Goal: Information Seeking & Learning: Learn about a topic

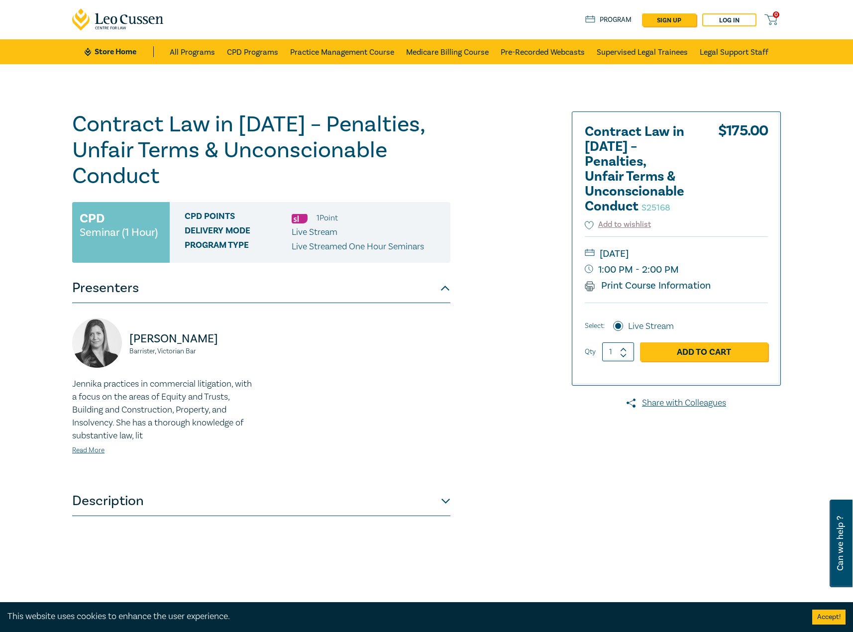
click at [228, 503] on button "Description" at bounding box center [261, 501] width 378 height 30
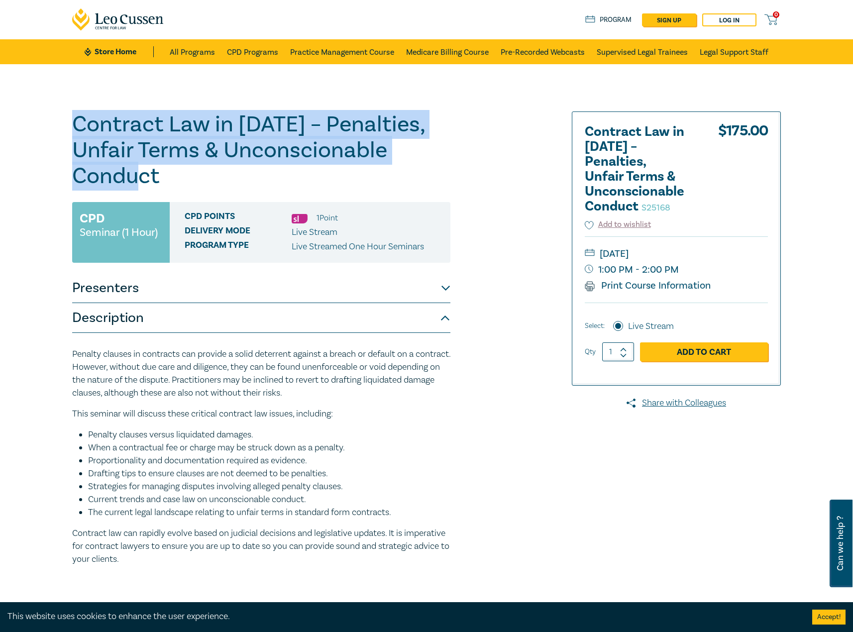
drag, startPoint x: 150, startPoint y: 181, endPoint x: 63, endPoint y: 120, distance: 106.0
click at [63, 120] on div "Contract Law in [DATE] – Penalties, Unfair Terms & Unconscionable Conduct S2516…" at bounding box center [426, 360] width 853 height 592
copy h1 "Contract Law in 2025 – Penalties, Unfair Terms & Unconscionable Conduct"
click at [105, 163] on h1 "Contract Law in 2025 – Penalties, Unfair Terms & Unconscionable Conduct S25168" at bounding box center [261, 150] width 378 height 78
drag, startPoint x: 170, startPoint y: 182, endPoint x: 91, endPoint y: 126, distance: 96.7
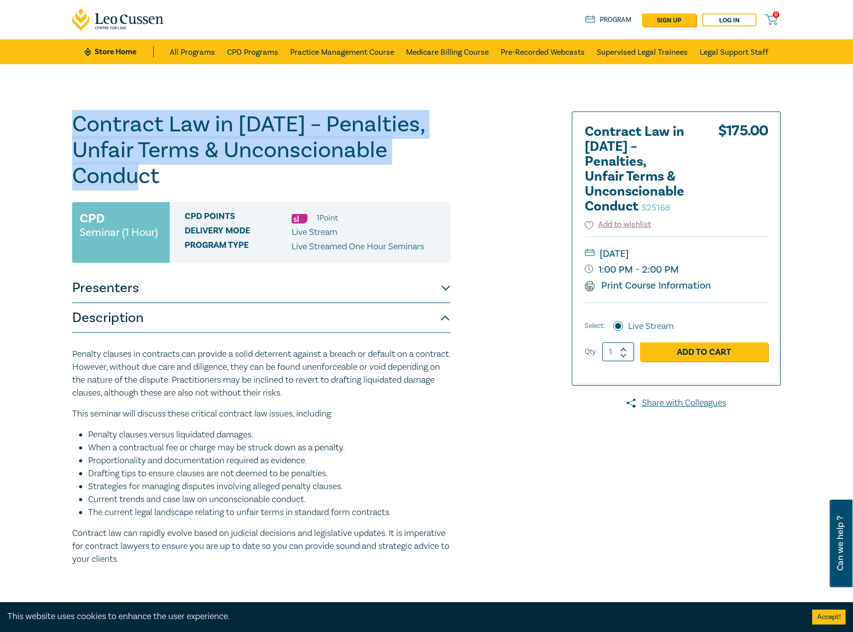
click at [62, 117] on div "Contract Law in 2025 – Penalties, Unfair Terms & Unconscionable Conduct S25168 …" at bounding box center [426, 360] width 853 height 592
copy h1 "Contract Law in 2025 – Penalties, Unfair Terms & Unconscionable Conduct"
click at [251, 291] on button "Presenters" at bounding box center [261, 288] width 378 height 30
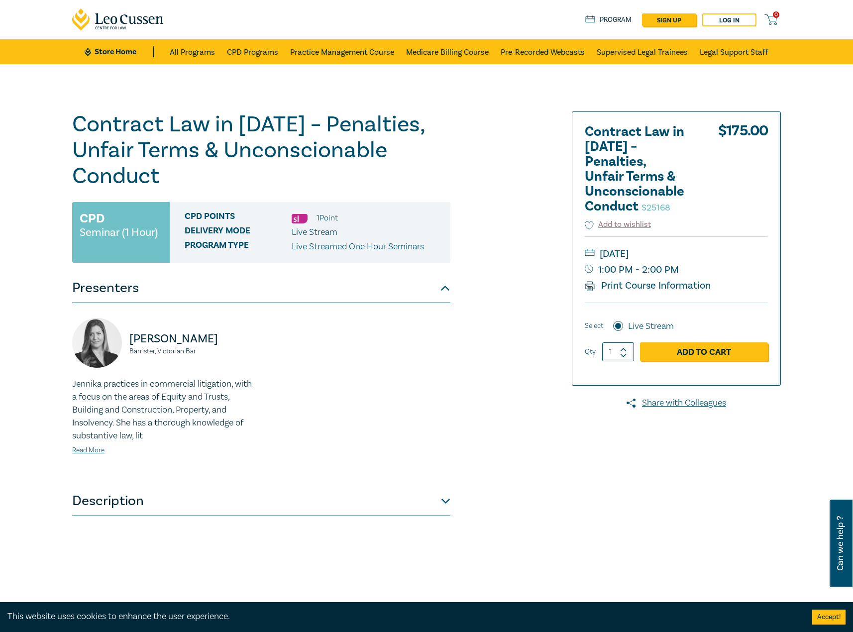
click at [219, 354] on small "Barrister, Victorian Bar" at bounding box center [192, 351] width 126 height 7
drag, startPoint x: 169, startPoint y: 351, endPoint x: 139, endPoint y: 339, distance: 32.1
click at [132, 341] on div "Jennika Anthony-Shaw Barrister, Victorian Bar" at bounding box center [163, 348] width 183 height 60
copy div "Jennika Anthony-Shaw Barrister, Victorian Bar"
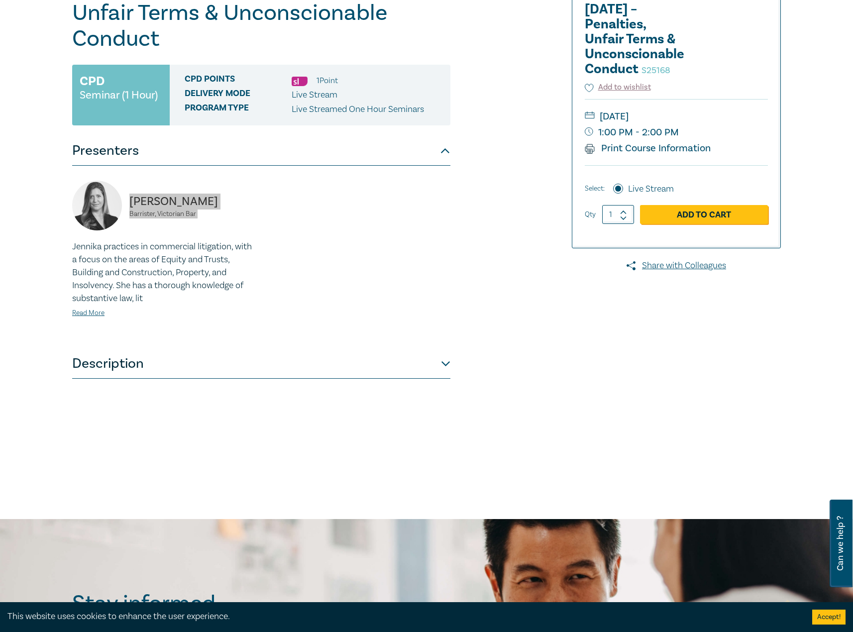
scroll to position [149, 0]
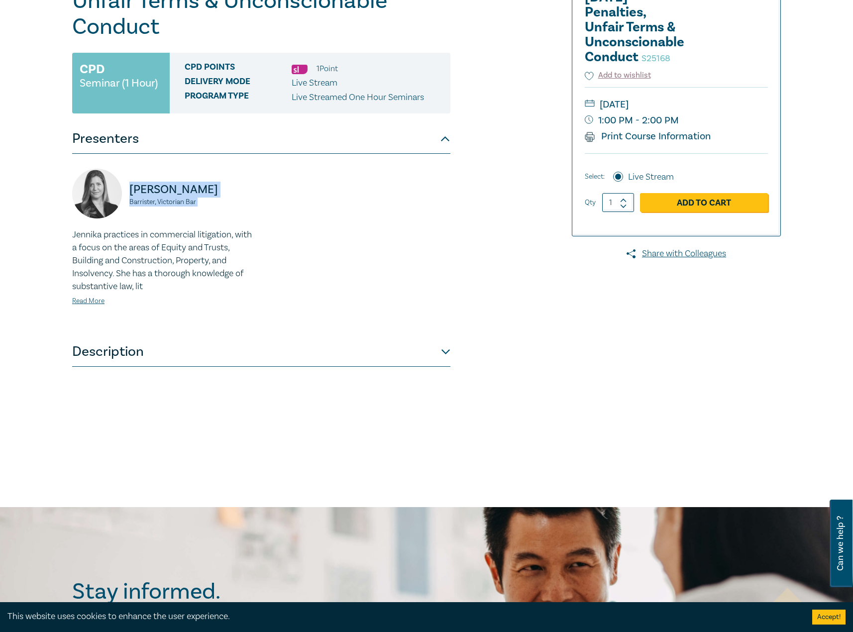
click at [149, 356] on button "Description" at bounding box center [261, 352] width 378 height 30
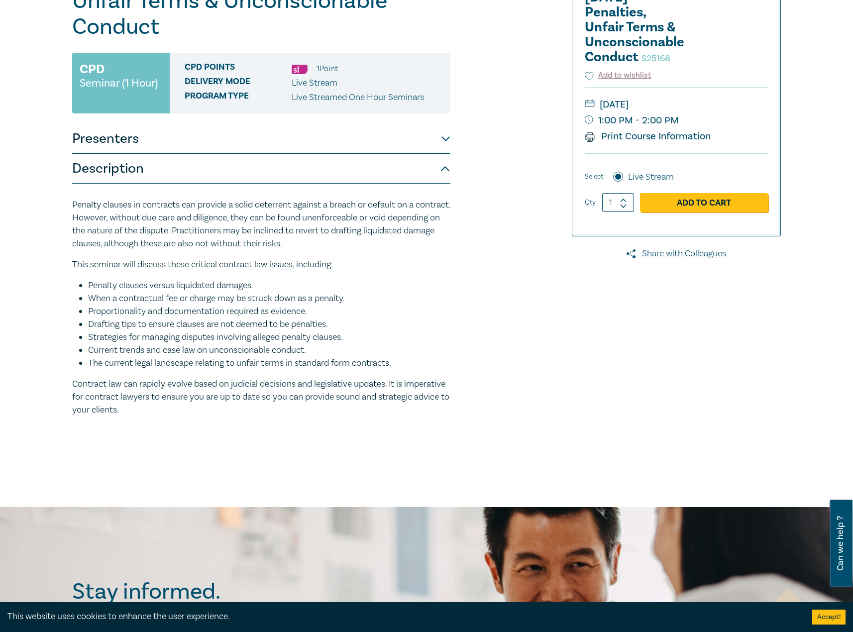
drag, startPoint x: 216, startPoint y: 419, endPoint x: 59, endPoint y: 208, distance: 262.7
click at [29, 207] on div "Contract Law in 2025 – Penalties, Unfair Terms & Unconscionable Conduct S25168 …" at bounding box center [426, 211] width 853 height 592
copy div "Penalty clauses in contracts can provide a solid deterrent against a breach or …"
click at [408, 259] on p "This seminar will discuss these critical contract law issues, including:" at bounding box center [261, 264] width 378 height 13
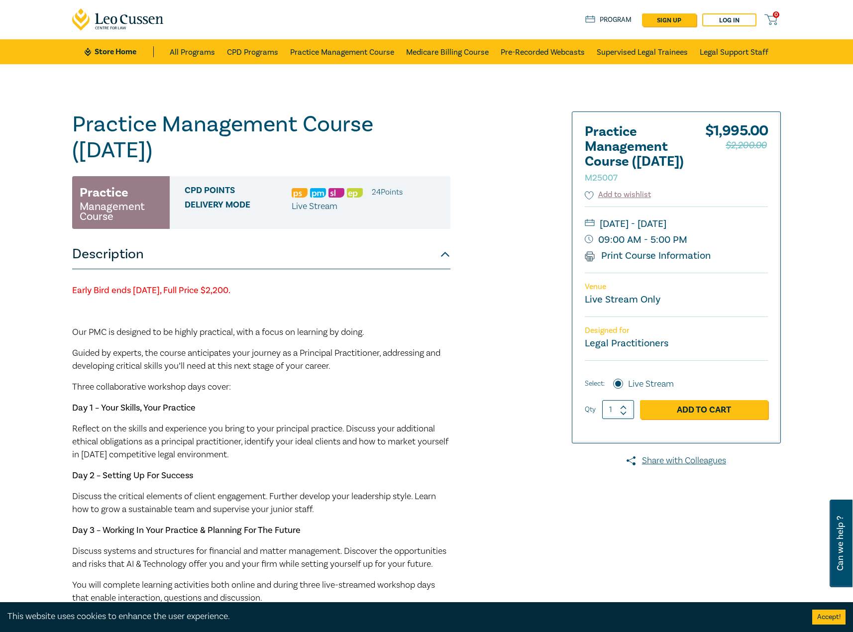
click at [254, 268] on button "Description" at bounding box center [261, 254] width 378 height 30
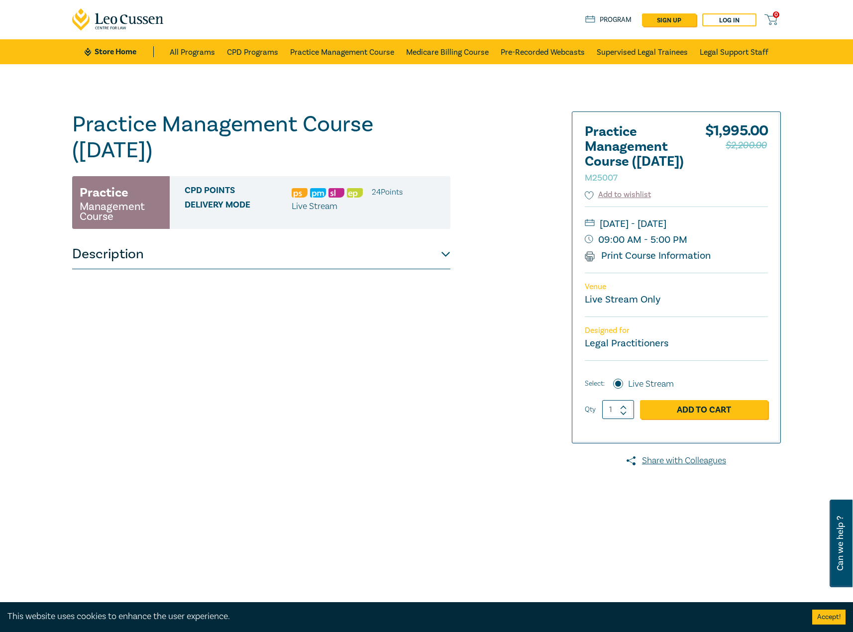
click at [254, 262] on button "Description" at bounding box center [261, 254] width 378 height 30
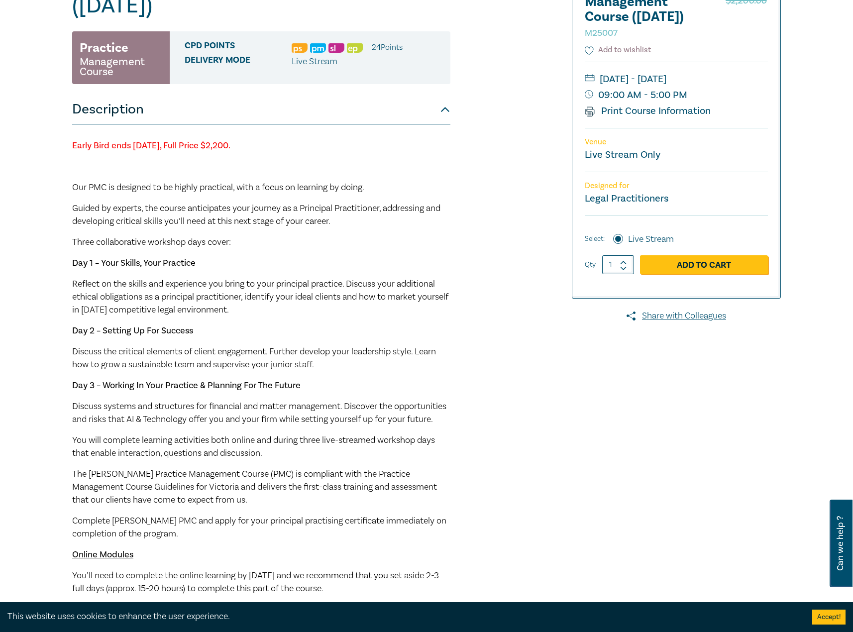
scroll to position [249, 0]
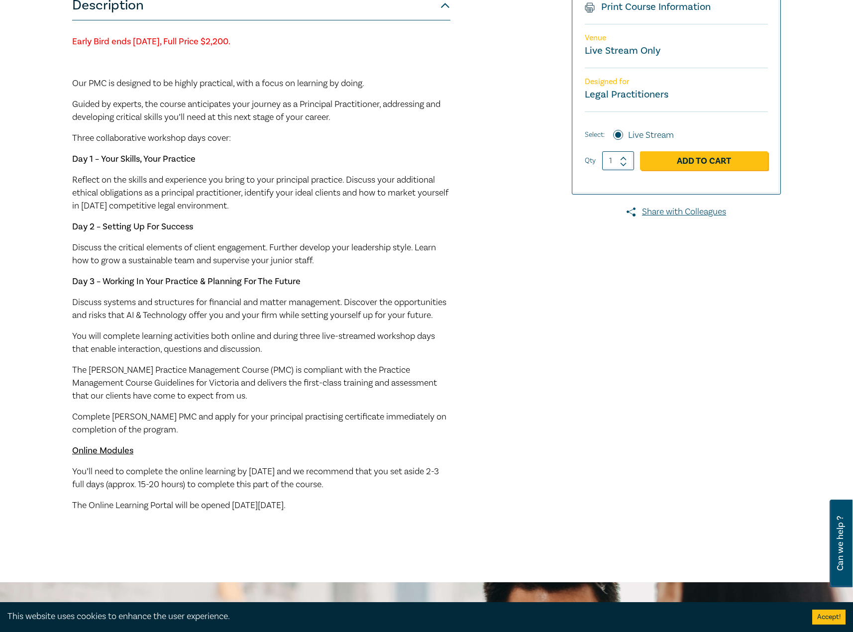
click at [238, 490] on span "You’ll need to complete the online learning by Monday 1 December 2025 and we re…" at bounding box center [255, 478] width 367 height 24
drag, startPoint x: 365, startPoint y: 517, endPoint x: 70, endPoint y: 86, distance: 522.2
click at [70, 86] on div "Practice Management Course (December 2025) M25007 Practice Management Course CP…" at bounding box center [306, 199] width 480 height 672
copy div "Our PMC is designed to be highly practical, with a focus on learning by doing. …"
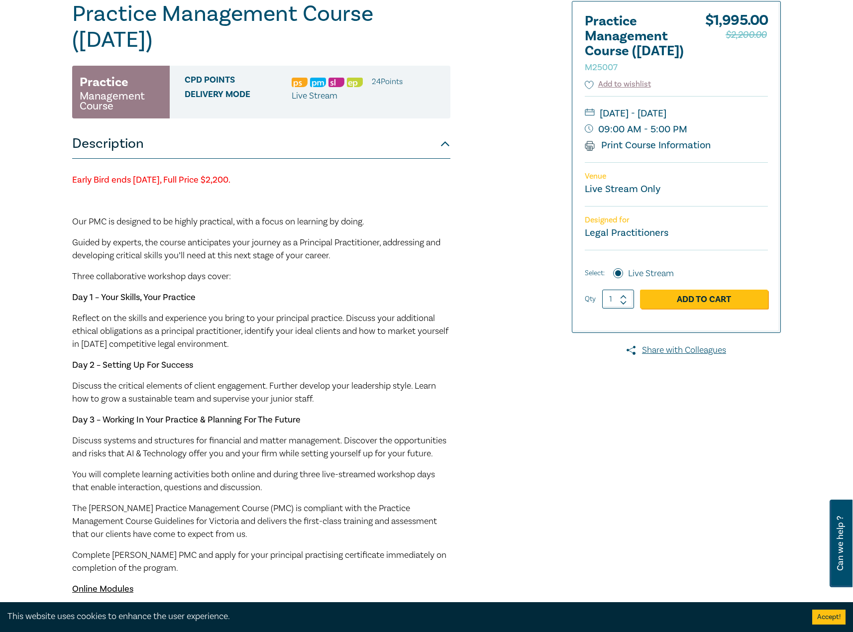
scroll to position [99, 0]
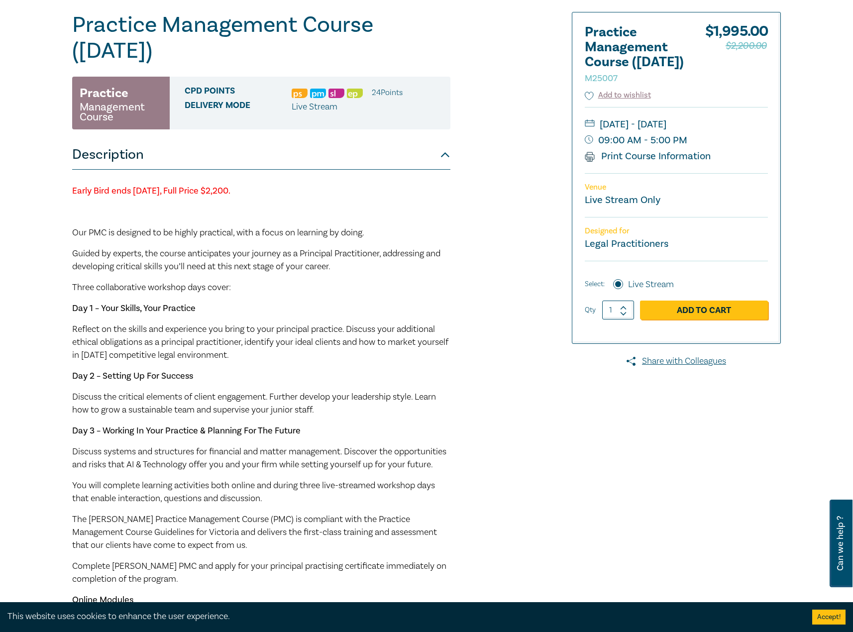
click at [356, 363] on div "Early Bird ends Friday 7 November 2025, Full Price $2,200. Our PMC is designed …" at bounding box center [261, 423] width 378 height 477
drag, startPoint x: 115, startPoint y: 222, endPoint x: 104, endPoint y: 211, distance: 15.1
click at [115, 222] on div "Early Bird ends Friday 7 November 2025, Full Price $2,200. Our PMC is designed …" at bounding box center [261, 423] width 378 height 477
drag, startPoint x: 73, startPoint y: 191, endPoint x: 299, endPoint y: 185, distance: 225.9
click at [299, 185] on p "Early Bird ends Friday 7 November 2025, Full Price $2,200." at bounding box center [261, 191] width 378 height 13
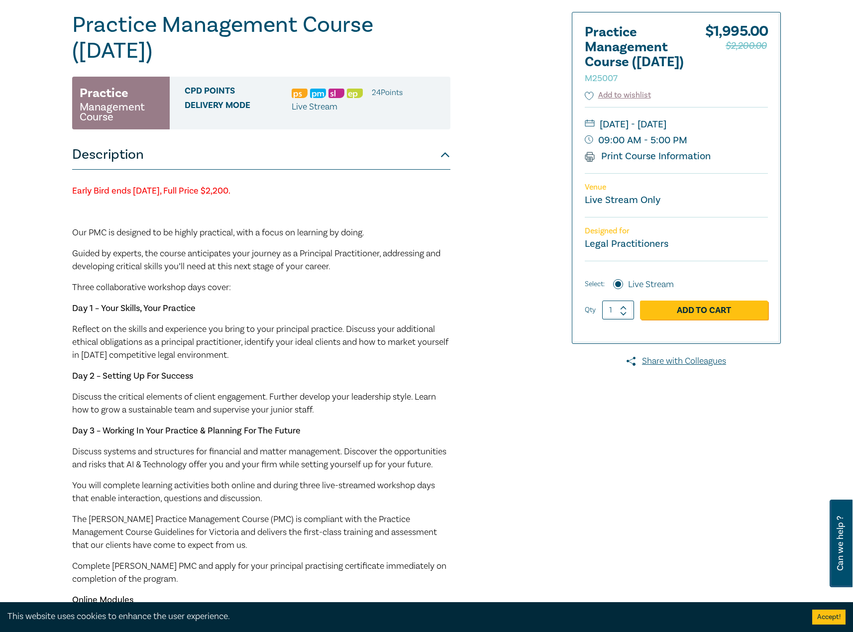
copy strong "Early Bird ends Friday 7 November 2025, Full Price $2,200."
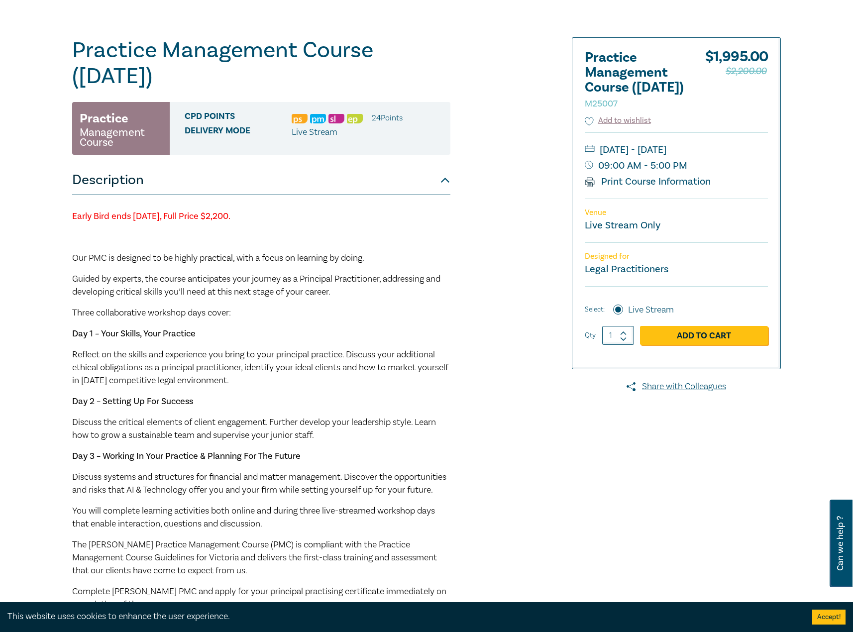
scroll to position [50, 0]
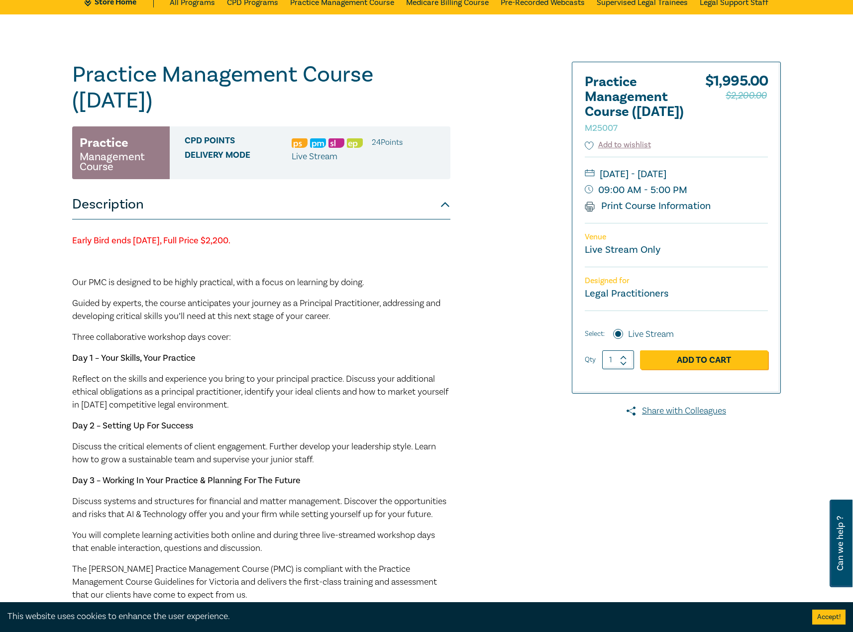
drag, startPoint x: 488, startPoint y: 498, endPoint x: 482, endPoint y: 541, distance: 42.7
click at [488, 498] on div "Practice Management Course (December 2025) M25007 Practice Management Course CP…" at bounding box center [306, 398] width 480 height 672
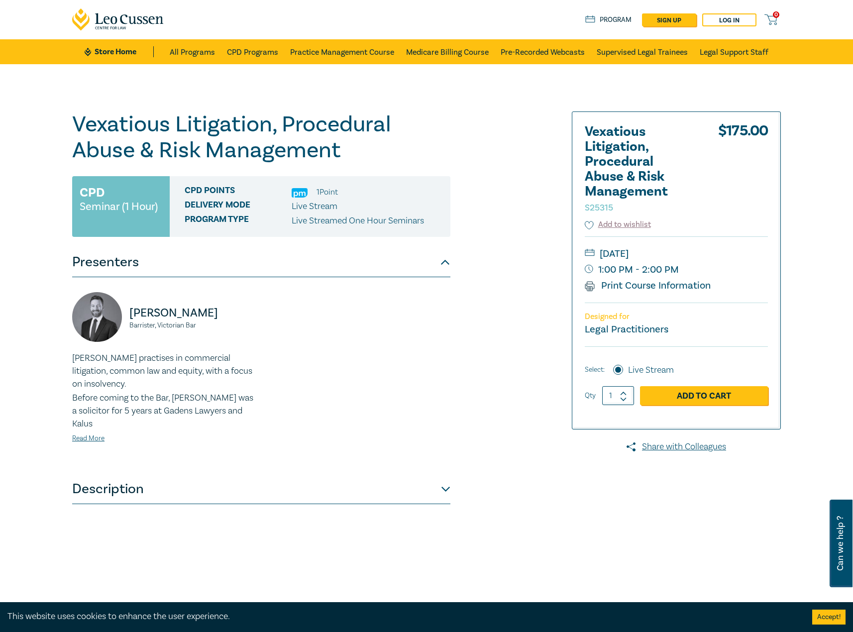
click at [206, 485] on button "Description" at bounding box center [261, 489] width 378 height 30
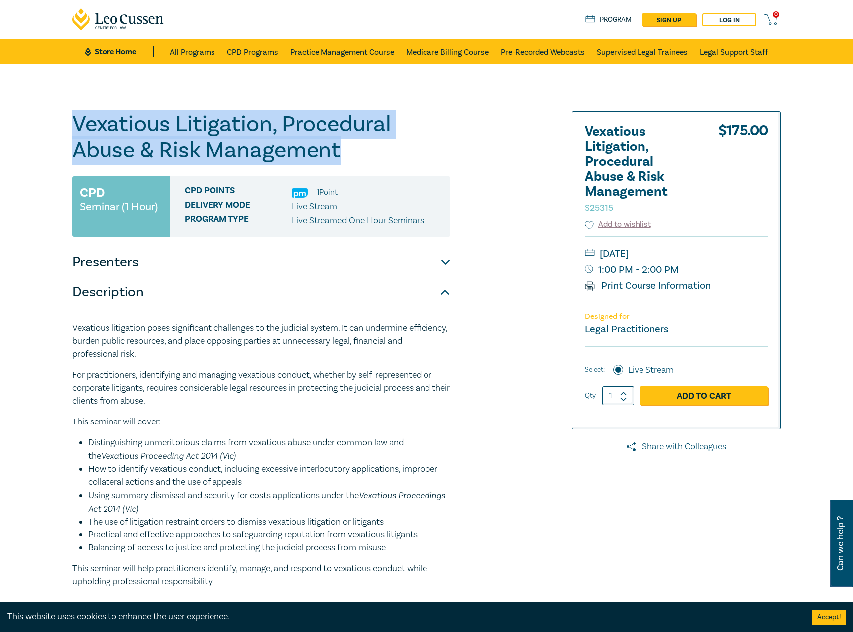
drag, startPoint x: 377, startPoint y: 156, endPoint x: 159, endPoint y: 138, distance: 218.1
click at [63, 124] on div "Vexatious Litigation, Procedural Abuse & Risk Management S25315 CPD Seminar (1 …" at bounding box center [426, 361] width 853 height 594
copy h1 "Vexatious Litigation, Procedural Abuse & Risk Management"
click at [196, 264] on button "Presenters" at bounding box center [261, 262] width 378 height 30
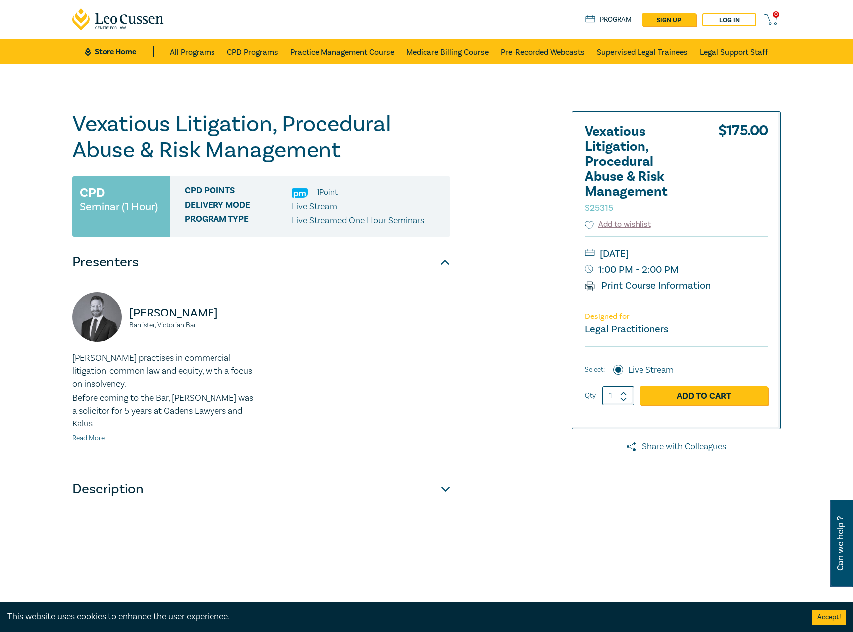
drag, startPoint x: 119, startPoint y: 304, endPoint x: 18, endPoint y: 300, distance: 101.1
drag, startPoint x: 237, startPoint y: 335, endPoint x: 130, endPoint y: 315, distance: 108.7
click at [130, 315] on div "Patrick Miller Barrister, Victorian Bar" at bounding box center [163, 322] width 183 height 60
copy div "Patrick Miller Barrister, Victorian Bar"
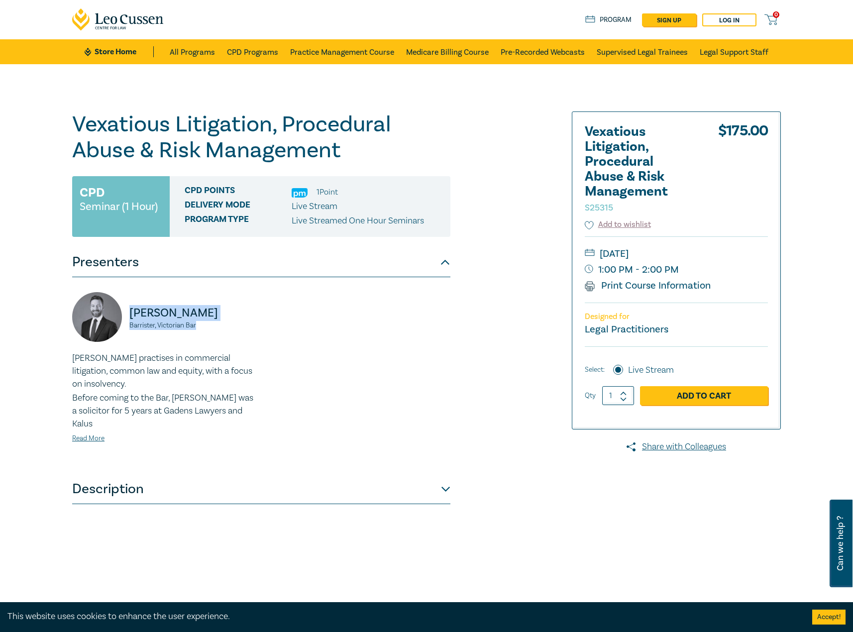
click at [158, 478] on button "Description" at bounding box center [261, 489] width 378 height 30
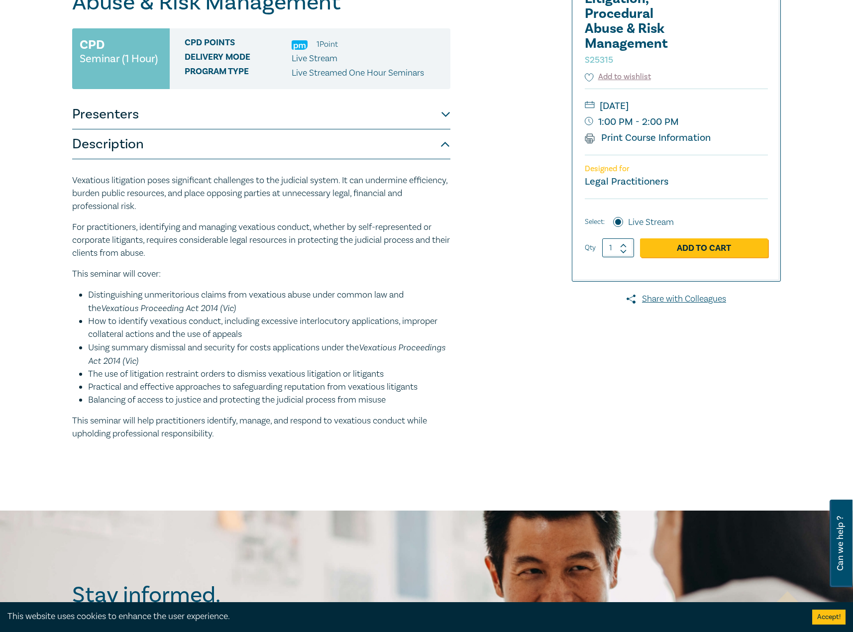
scroll to position [149, 0]
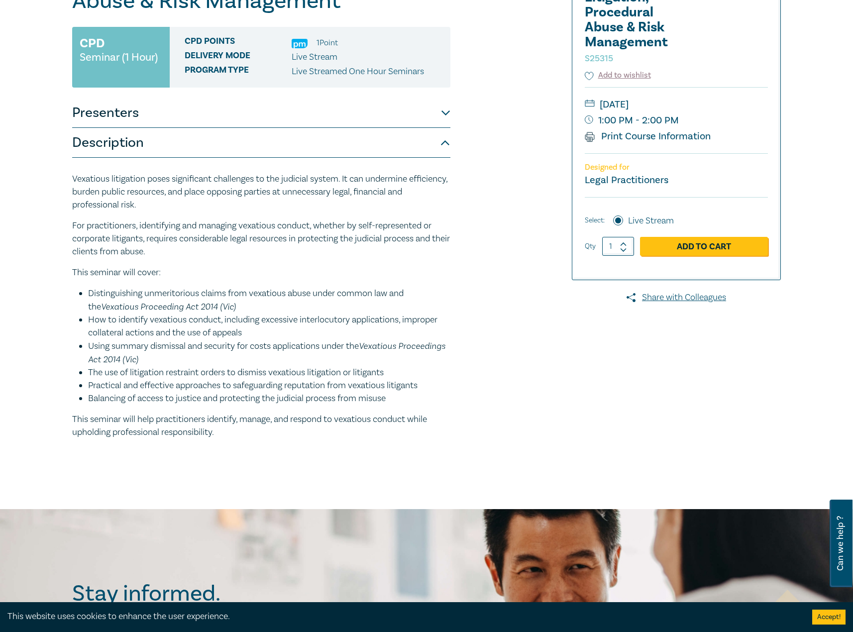
drag, startPoint x: 247, startPoint y: 440, endPoint x: 45, endPoint y: 174, distance: 333.7
click at [45, 174] on div "Vexatious Litigation, Procedural Abuse & Risk Management S25315 CPD Seminar (1 …" at bounding box center [426, 212] width 853 height 594
copy div "Vexatious litigation poses significant challenges to the judicial system. It ca…"
click at [279, 419] on p "This seminar will help practitioners identify, manage, and respond to vexatious…" at bounding box center [261, 426] width 378 height 26
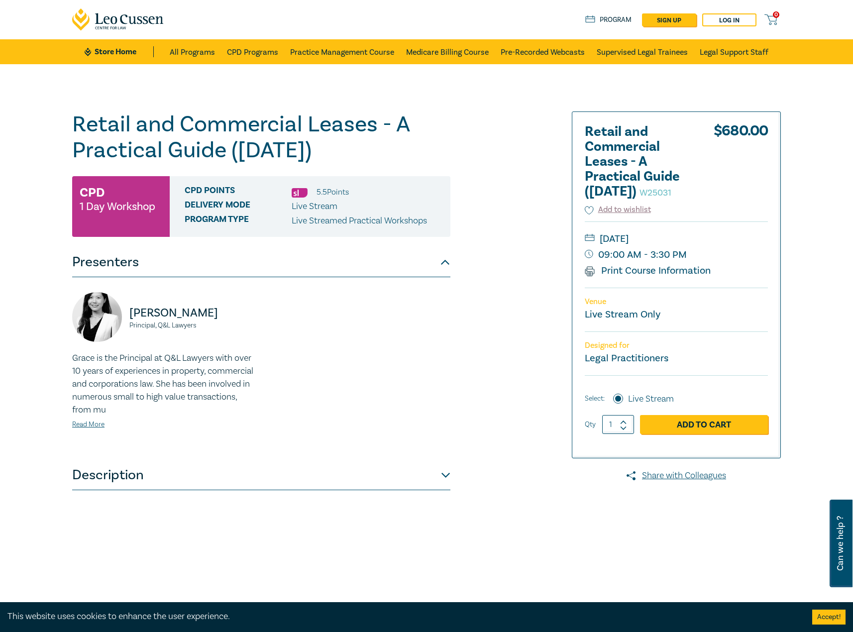
click at [149, 462] on button "Description" at bounding box center [261, 475] width 378 height 30
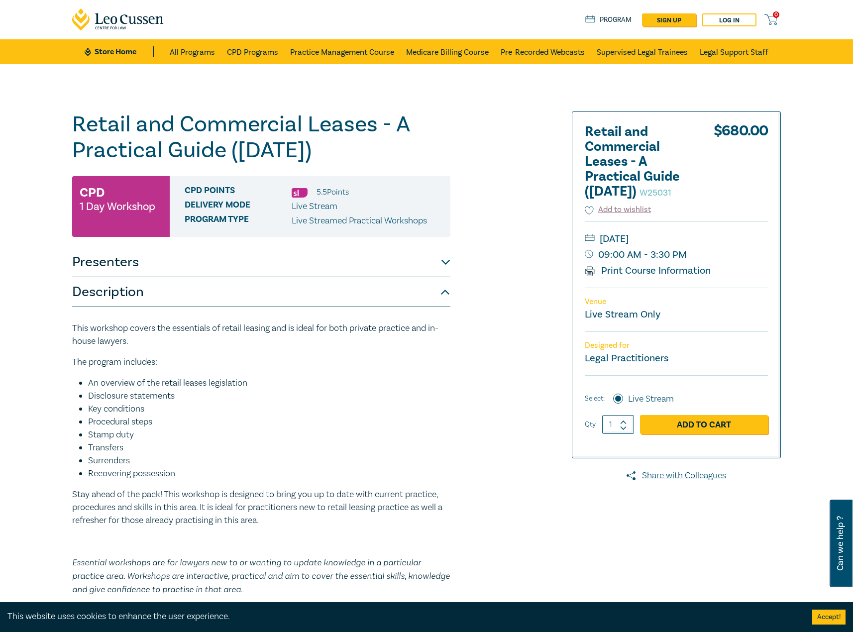
click at [341, 593] on p "Essential workshops are for lawyers new to or wanting to update knowledge in a …" at bounding box center [261, 576] width 378 height 40
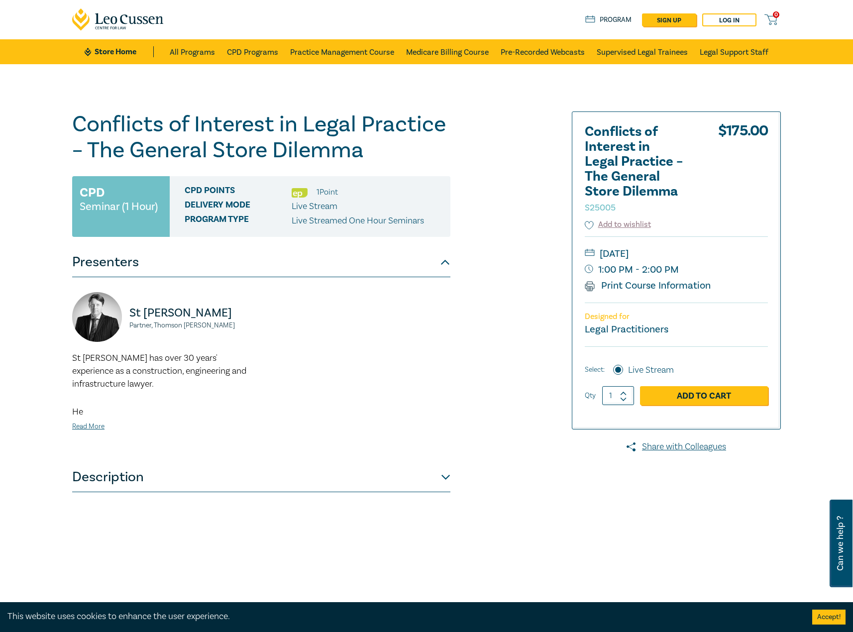
click at [280, 486] on button "Description" at bounding box center [261, 477] width 378 height 30
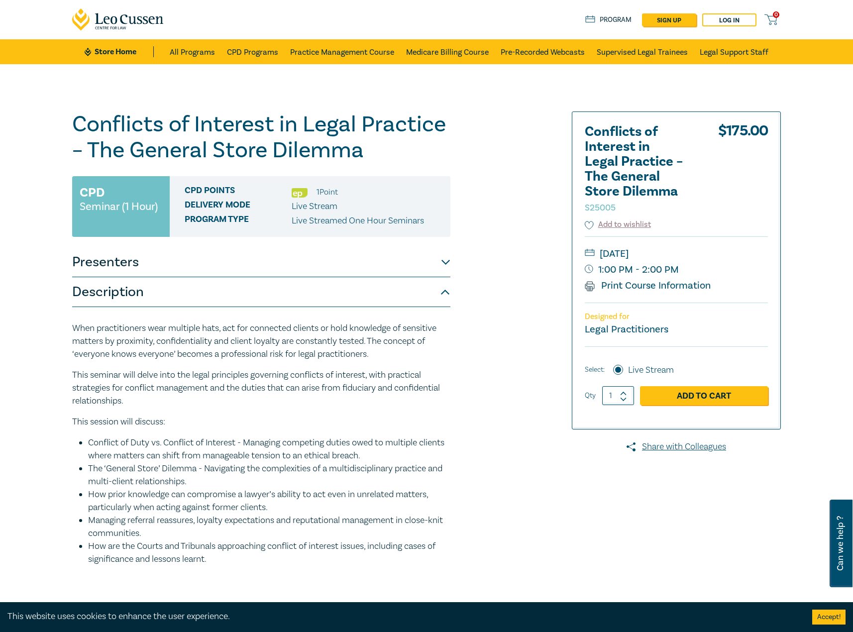
click at [336, 264] on button "Presenters" at bounding box center [261, 262] width 378 height 30
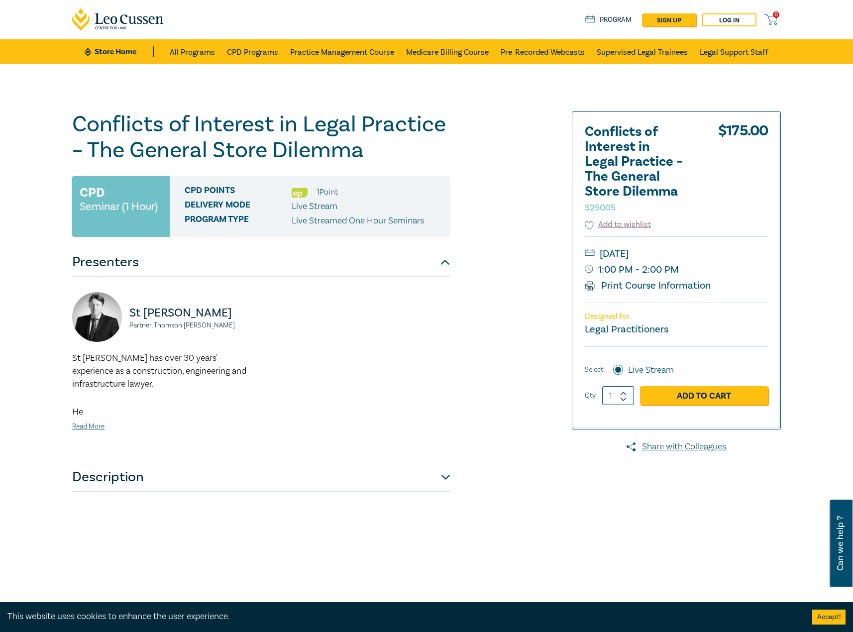
click at [337, 264] on button "Presenters" at bounding box center [261, 262] width 378 height 30
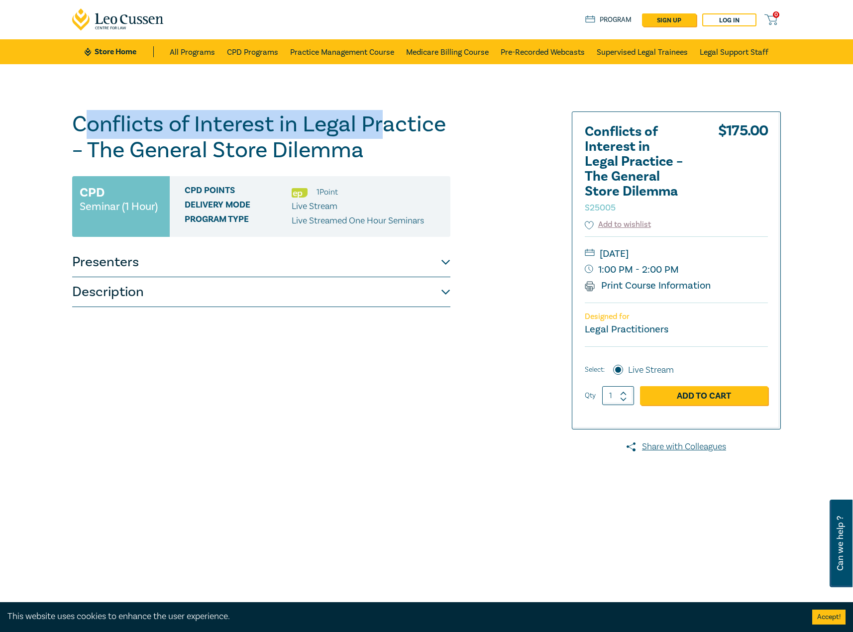
drag, startPoint x: 381, startPoint y: 137, endPoint x: 87, endPoint y: 138, distance: 294.0
click at [87, 138] on h1 "Conflicts of Interest in Legal Practice – The General Store Dilemma S25005" at bounding box center [261, 137] width 378 height 52
click at [83, 133] on h1 "Conflicts of Interest in Legal Practice – The General Store Dilemma S25005" at bounding box center [261, 137] width 378 height 52
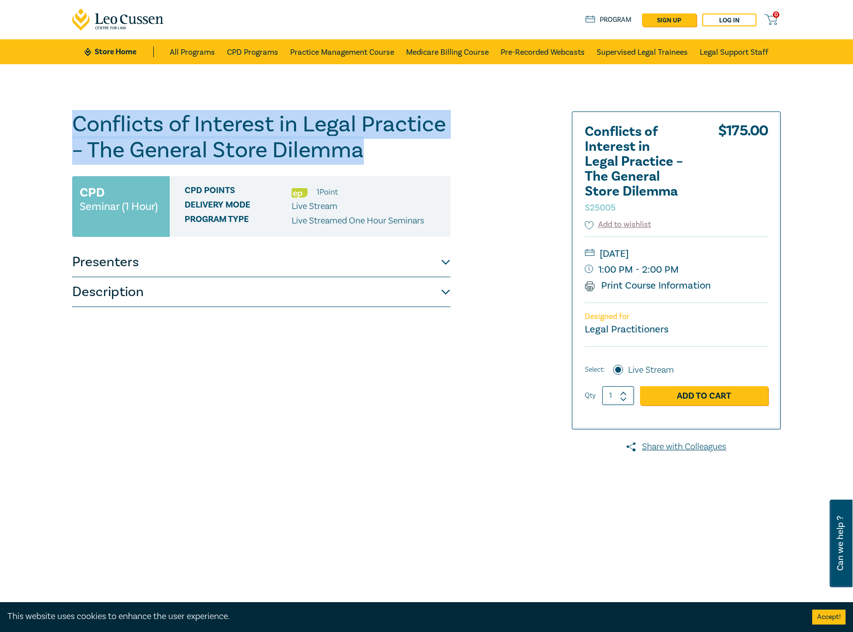
drag, startPoint x: 64, startPoint y: 123, endPoint x: 386, endPoint y: 149, distance: 322.8
click at [386, 149] on div "Conflicts of Interest in Legal Practice – The General Store Dilemma S25005 CPD …" at bounding box center [426, 360] width 853 height 592
copy h1 "Conflicts of Interest in Legal Practice – The General Store Dilemma"
click at [177, 261] on button "Presenters" at bounding box center [261, 262] width 378 height 30
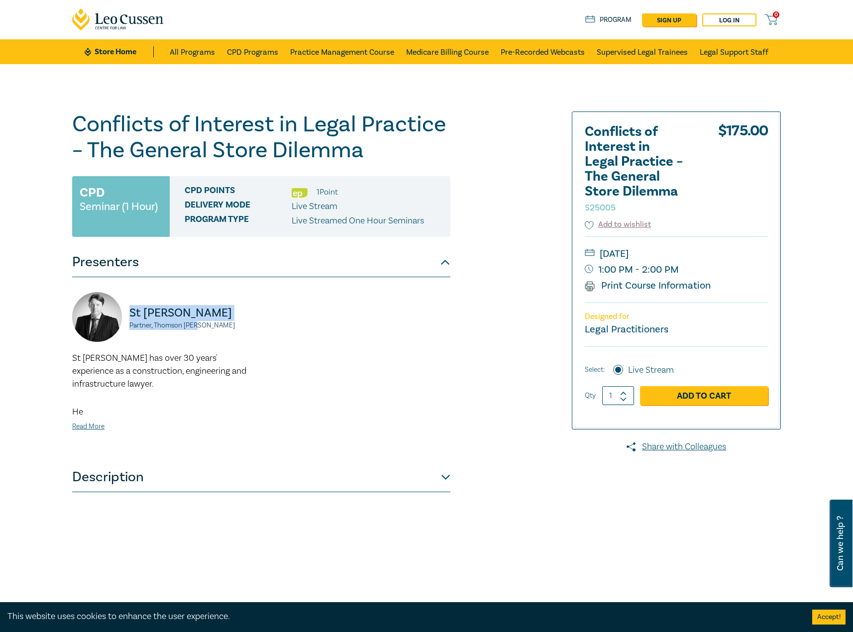
drag, startPoint x: 203, startPoint y: 339, endPoint x: 127, endPoint y: 313, distance: 79.9
click at [127, 313] on div "St John Frawley Partner, Thomson Geer" at bounding box center [163, 322] width 183 height 60
copy div "St John Frawley Partner, Thomson Geer"
click at [160, 462] on button "Description" at bounding box center [261, 477] width 378 height 30
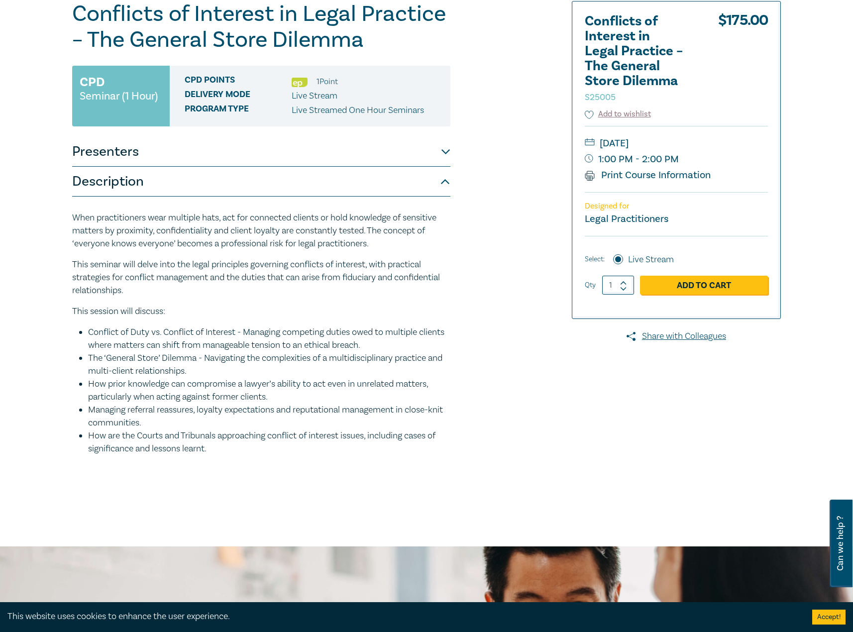
scroll to position [149, 0]
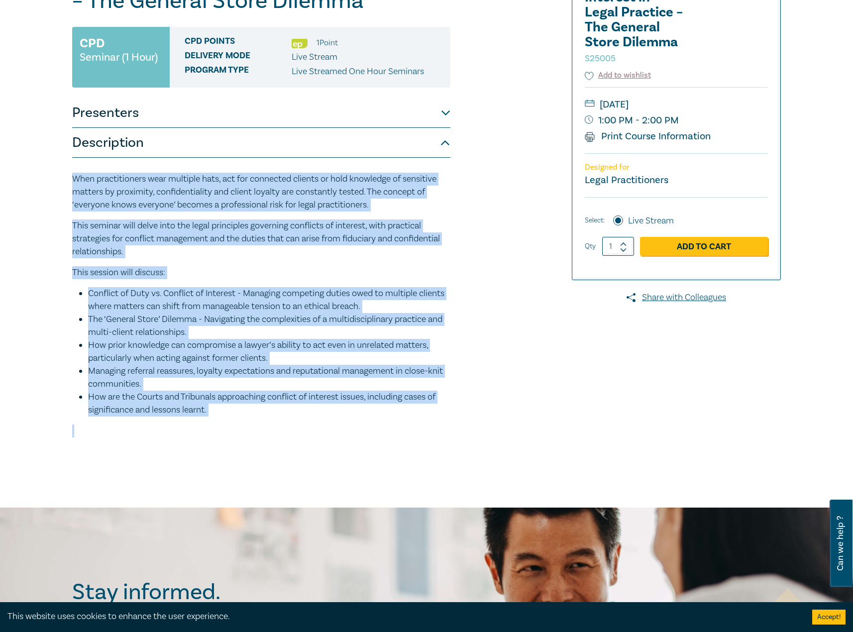
drag, startPoint x: 229, startPoint y: 418, endPoint x: 62, endPoint y: 176, distance: 294.6
click at [62, 176] on div "Conflicts of Interest in Legal Practice – The General Store Dilemma S25005 CPD …" at bounding box center [426, 211] width 853 height 592
copy div "When practitioners wear multiple hats, act for connected clients or hold knowle…"
click at [116, 434] on p at bounding box center [261, 430] width 378 height 13
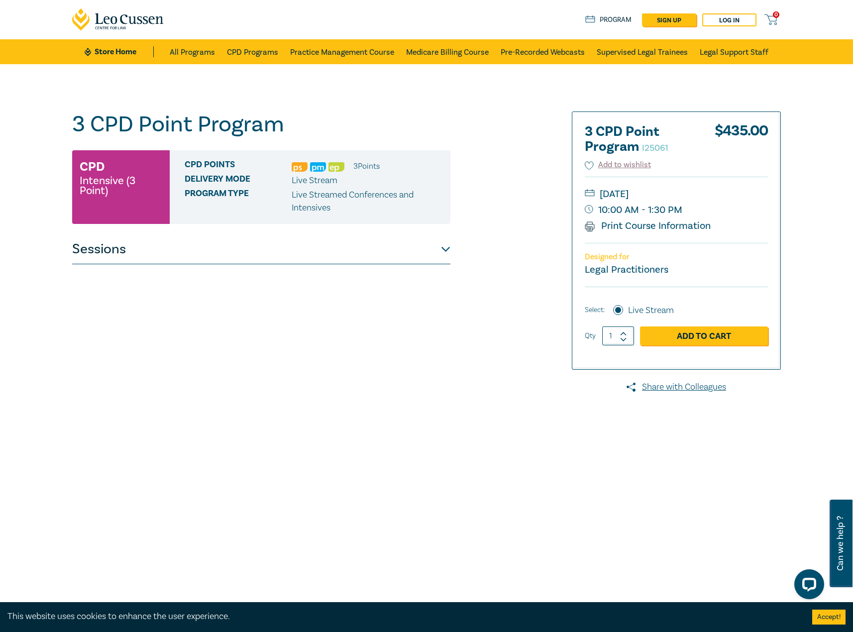
drag, startPoint x: 292, startPoint y: 250, endPoint x: 286, endPoint y: 257, distance: 9.3
click at [292, 250] on button "Sessions" at bounding box center [261, 249] width 378 height 30
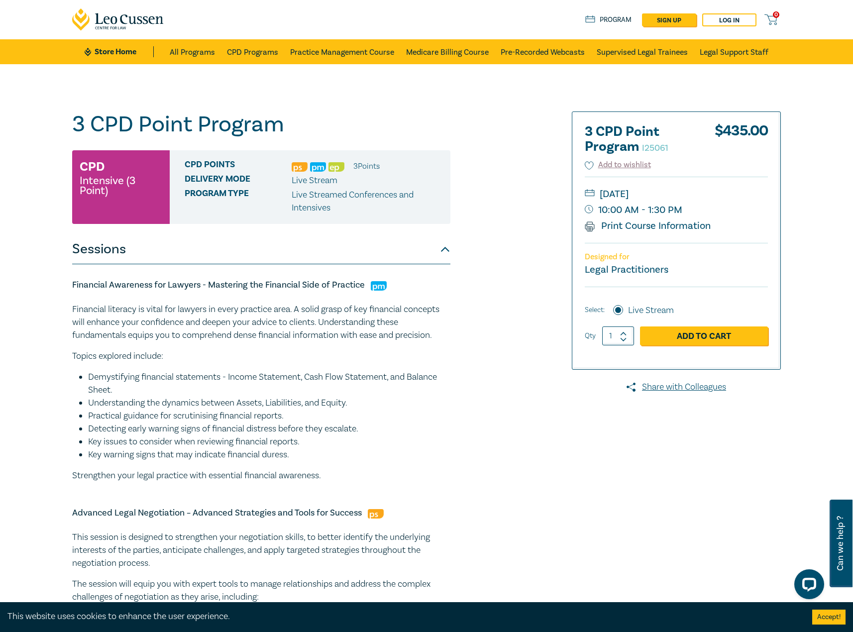
drag, startPoint x: 439, startPoint y: 432, endPoint x: 429, endPoint y: 491, distance: 60.4
click at [439, 432] on li "Detecting early warning signs of financial distress before they escalate." at bounding box center [269, 428] width 362 height 13
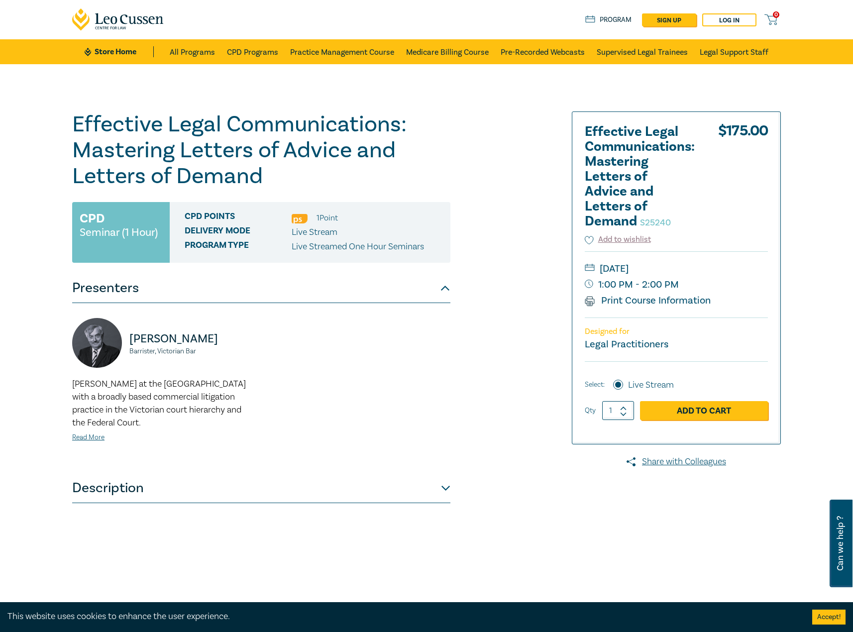
click at [206, 475] on button "Description" at bounding box center [261, 488] width 378 height 30
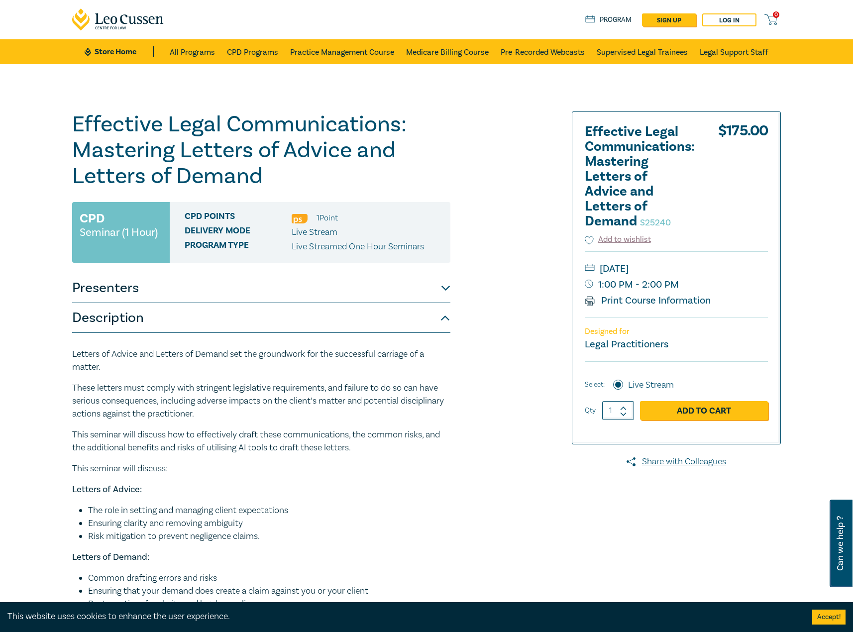
click at [182, 288] on button "Presenters" at bounding box center [261, 288] width 378 height 30
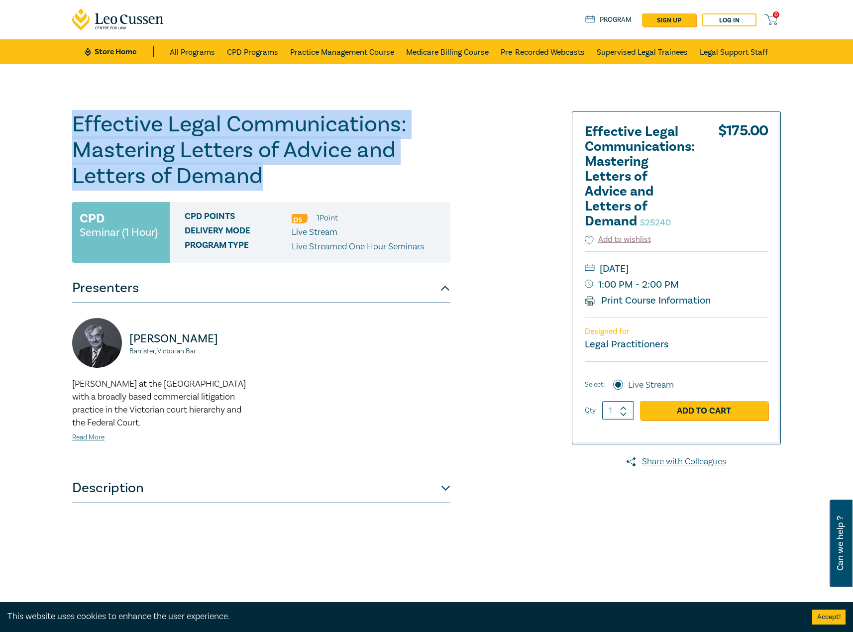
drag, startPoint x: 279, startPoint y: 177, endPoint x: 68, endPoint y: 109, distance: 221.7
click at [68, 109] on div "Effective Legal Communications: Mastering Letters of Advice and Letters of Dema…" at bounding box center [426, 360] width 853 height 592
copy h1 "Effective Legal Communications: Mastering Letters of Advice and Letters of Dema…"
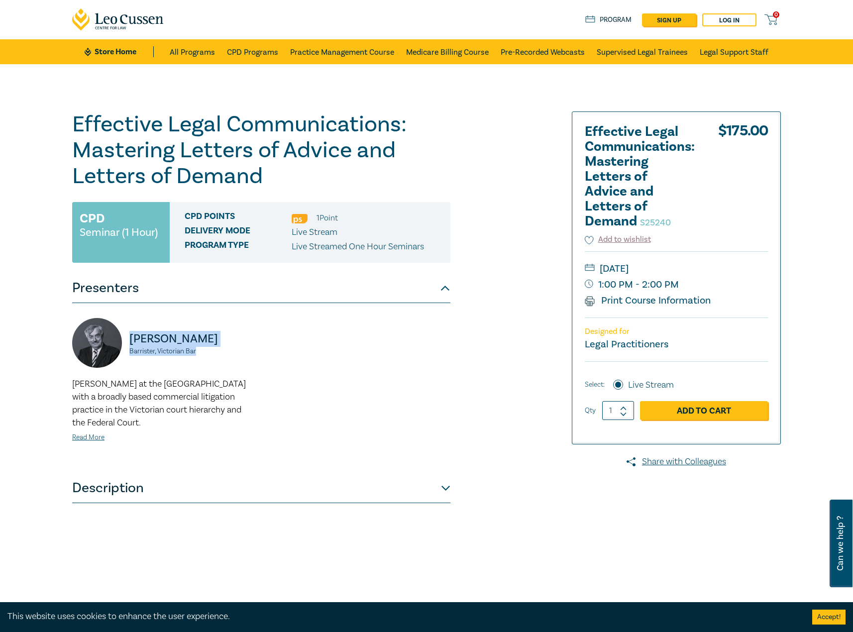
drag, startPoint x: 212, startPoint y: 349, endPoint x: 133, endPoint y: 338, distance: 79.4
click at [133, 338] on div "David Bailey Barrister, Victorian Bar" at bounding box center [163, 348] width 183 height 60
click at [133, 338] on p "David Bailey" at bounding box center [192, 339] width 126 height 16
click at [144, 335] on p "David Bailey" at bounding box center [192, 339] width 126 height 16
drag, startPoint x: 129, startPoint y: 337, endPoint x: 203, endPoint y: 360, distance: 78.0
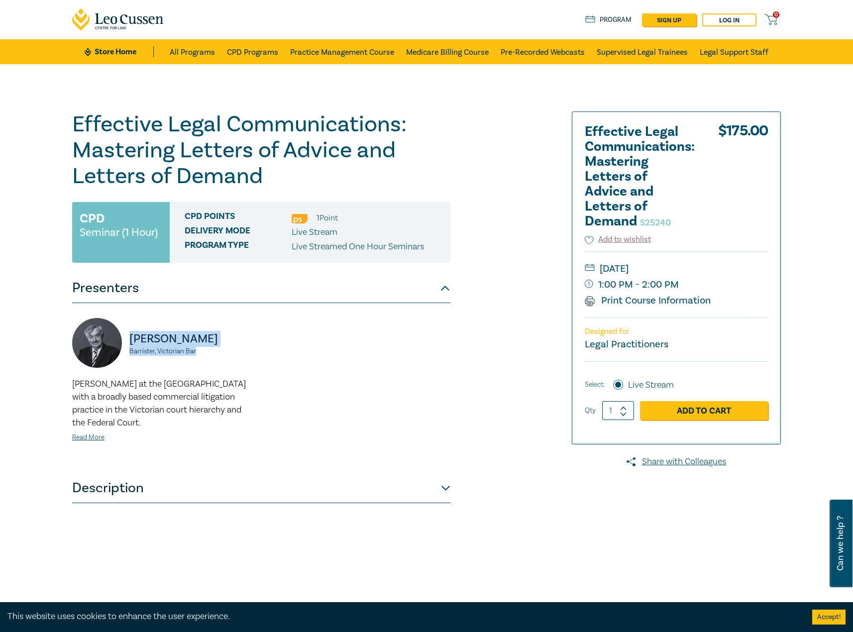
click at [204, 359] on div "David Bailey Barrister, Victorian Bar" at bounding box center [163, 348] width 183 height 60
click at [203, 347] on div "David Bailey Barrister, Victorian Bar" at bounding box center [163, 348] width 183 height 60
drag, startPoint x: 201, startPoint y: 352, endPoint x: 130, endPoint y: 332, distance: 74.3
click at [130, 332] on div "David Bailey Barrister, Victorian Bar" at bounding box center [163, 348] width 183 height 60
copy div "David Bailey Barrister, Victorian Bar"
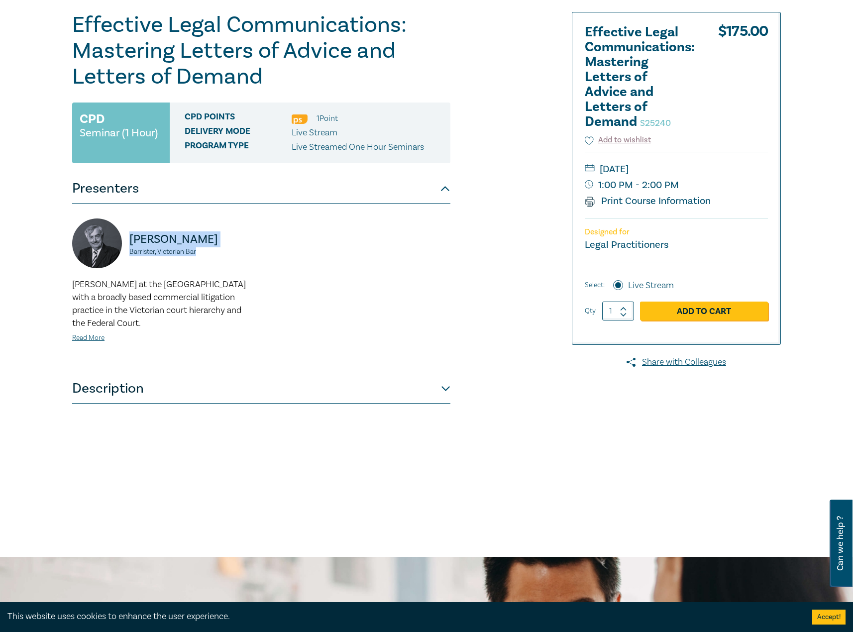
click at [148, 393] on button "Description" at bounding box center [261, 389] width 378 height 30
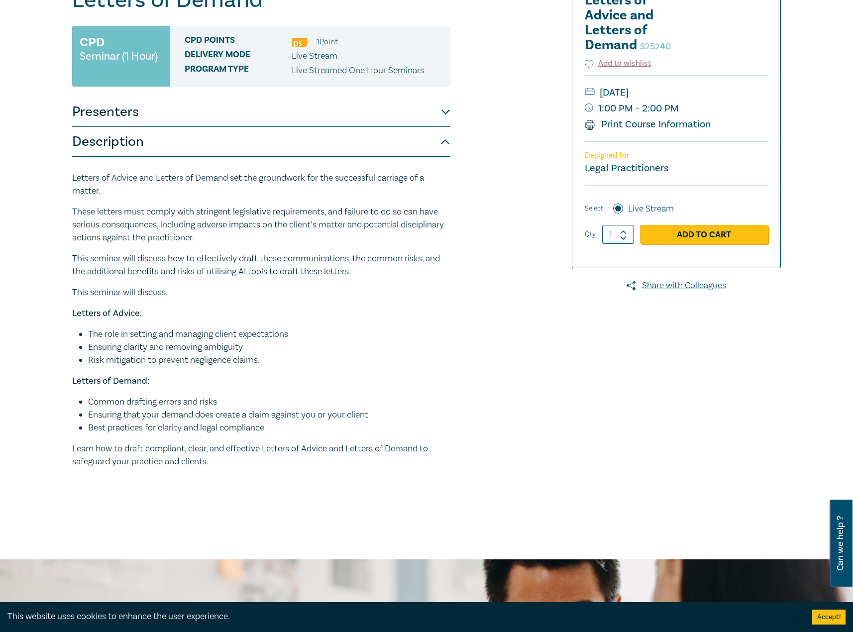
scroll to position [199, 0]
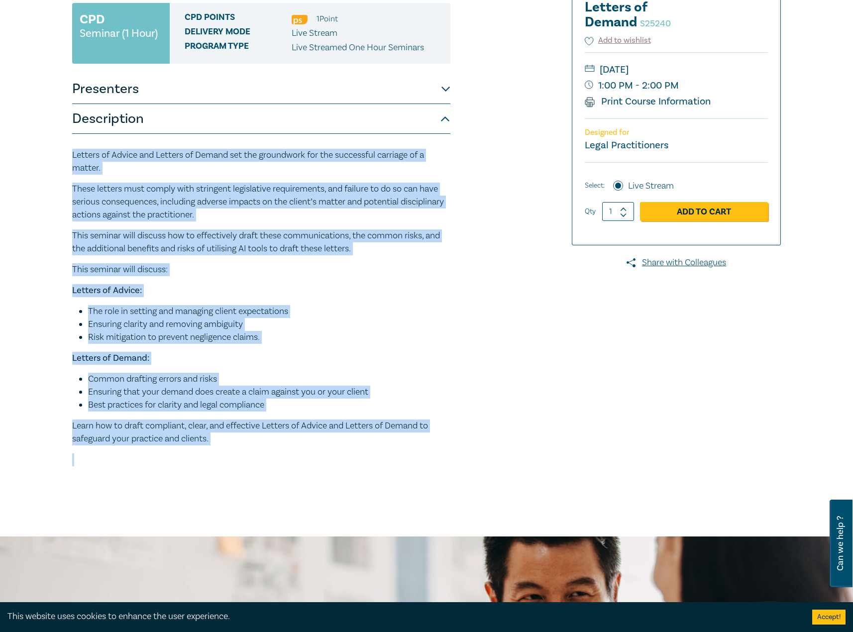
drag, startPoint x: 241, startPoint y: 446, endPoint x: 59, endPoint y: 158, distance: 341.0
click at [59, 158] on div "Effective Legal Communications: Mastering Letters of Advice and Letters of Dema…" at bounding box center [426, 200] width 853 height 671
copy div "Letters of Advice and Letters of Demand set the groundwork for the successful c…"
click at [428, 345] on div "Letters of Advice and Letters of Demand set the groundwork for the successful c…" at bounding box center [261, 307] width 378 height 317
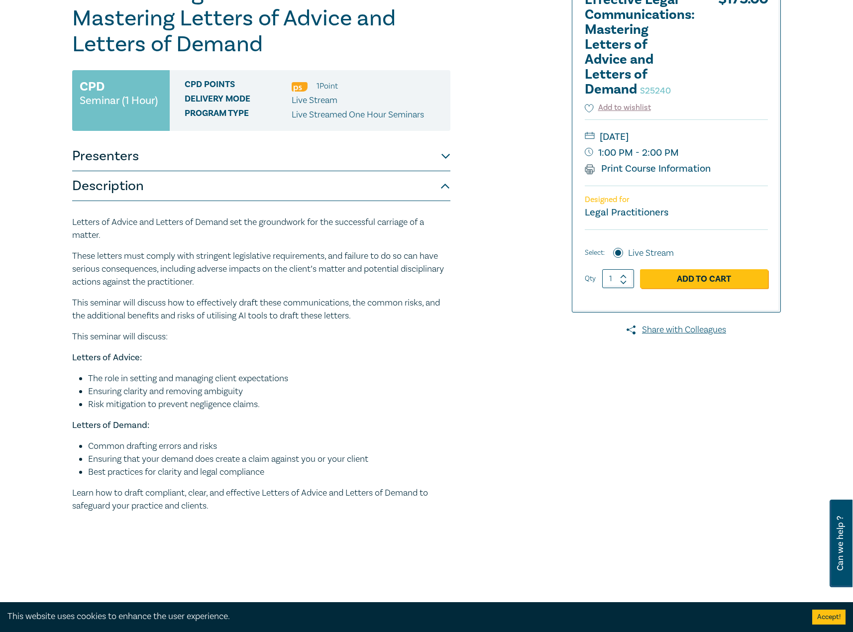
scroll to position [0, 0]
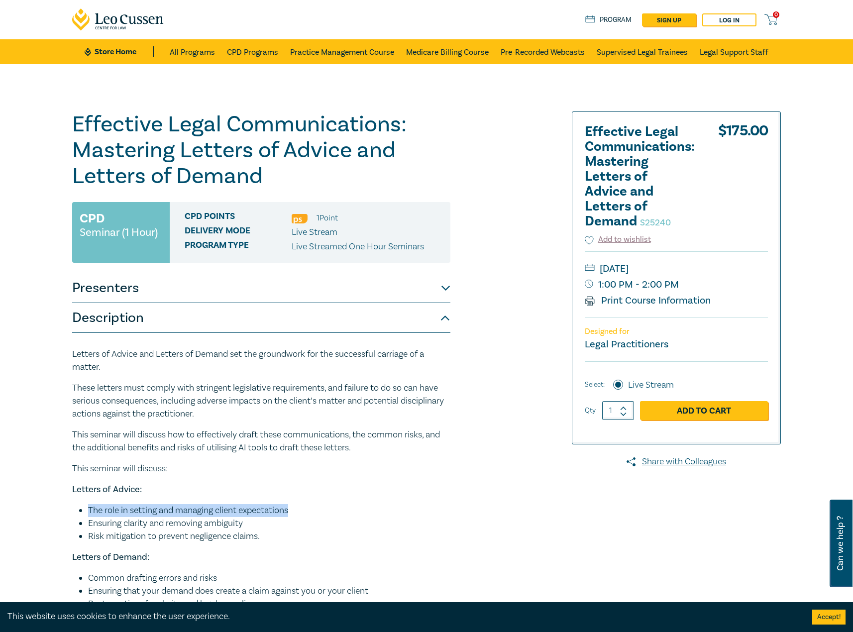
click at [434, 496] on div "Letters of Advice and Letters of Demand set the groundwork for the successful c…" at bounding box center [261, 506] width 378 height 317
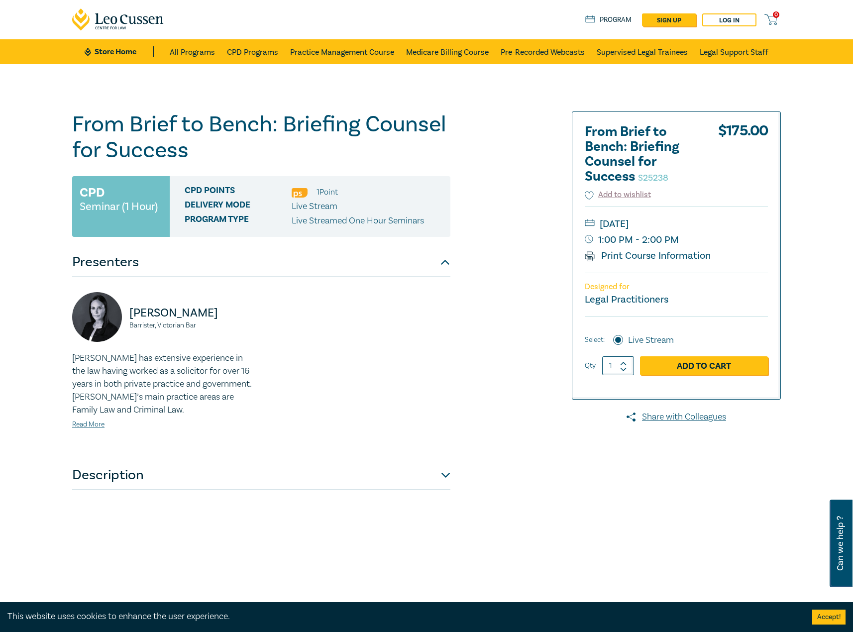
click at [495, 478] on div "From Brief to Bench: Briefing Counsel for Success S25238 CPD Seminar (1 Hour) C…" at bounding box center [306, 359] width 480 height 497
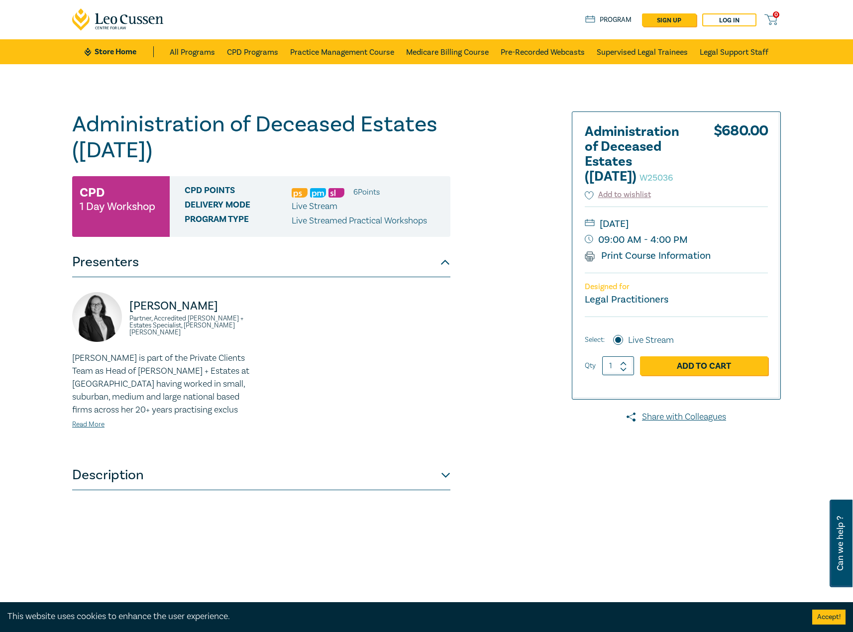
click at [257, 475] on button "Description" at bounding box center [261, 475] width 378 height 30
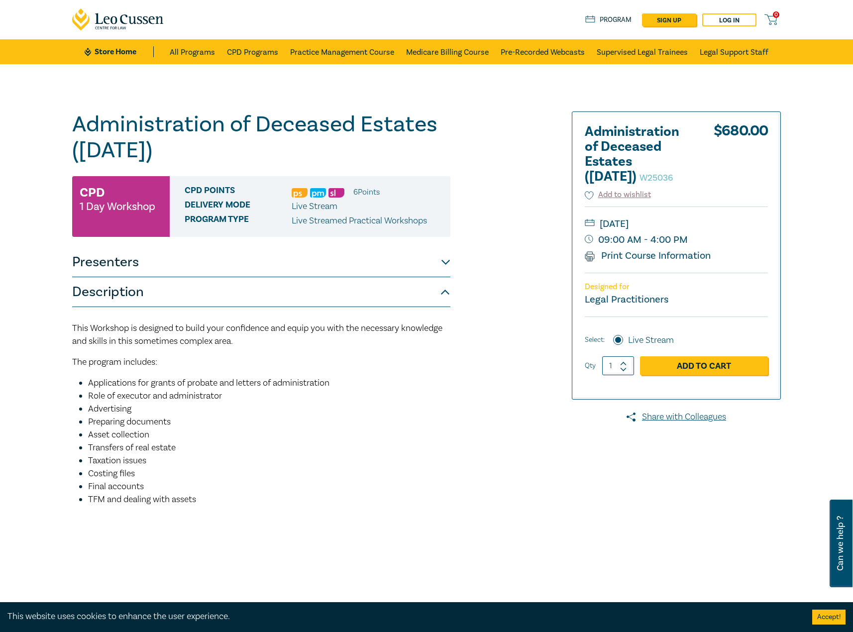
click at [224, 260] on button "Presenters" at bounding box center [261, 262] width 378 height 30
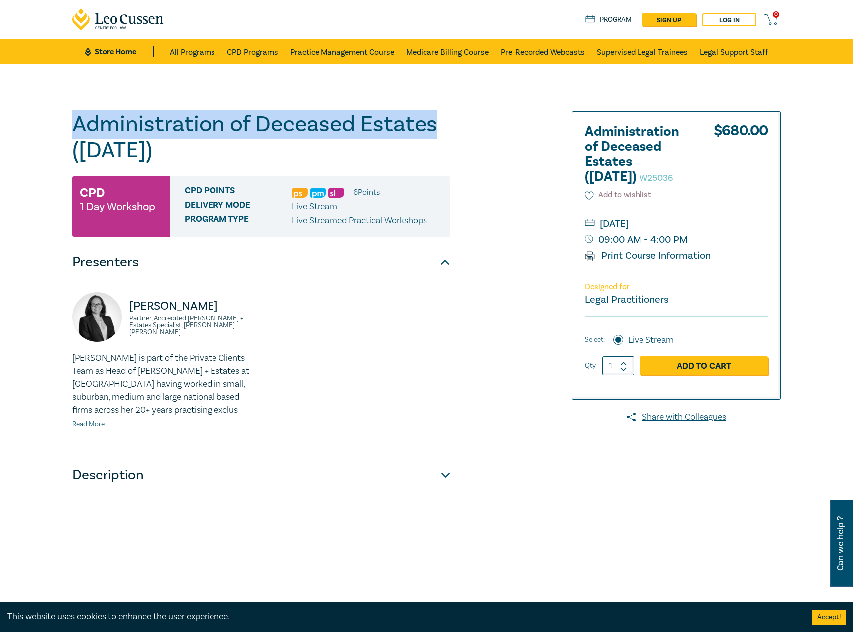
drag, startPoint x: 224, startPoint y: 122, endPoint x: 66, endPoint y: 122, distance: 158.2
click at [66, 122] on div "Administration of Deceased Estates ([DATE]) W25036 CPD 1 Day Workshop CPD Point…" at bounding box center [306, 359] width 480 height 497
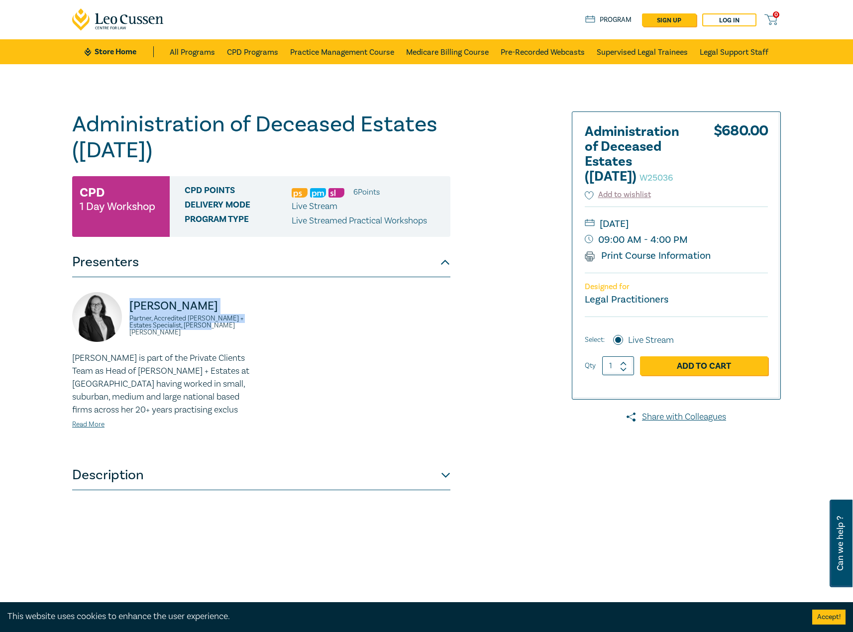
drag, startPoint x: 173, startPoint y: 333, endPoint x: 118, endPoint y: 303, distance: 62.1
click at [118, 303] on div "[PERSON_NAME] Partner, Accredited [PERSON_NAME] + Estates Specialist, [PERSON_N…" at bounding box center [261, 368] width 390 height 153
copy div "[PERSON_NAME] Partner, Accredited [PERSON_NAME] + Estates Specialist, [PERSON_N…"
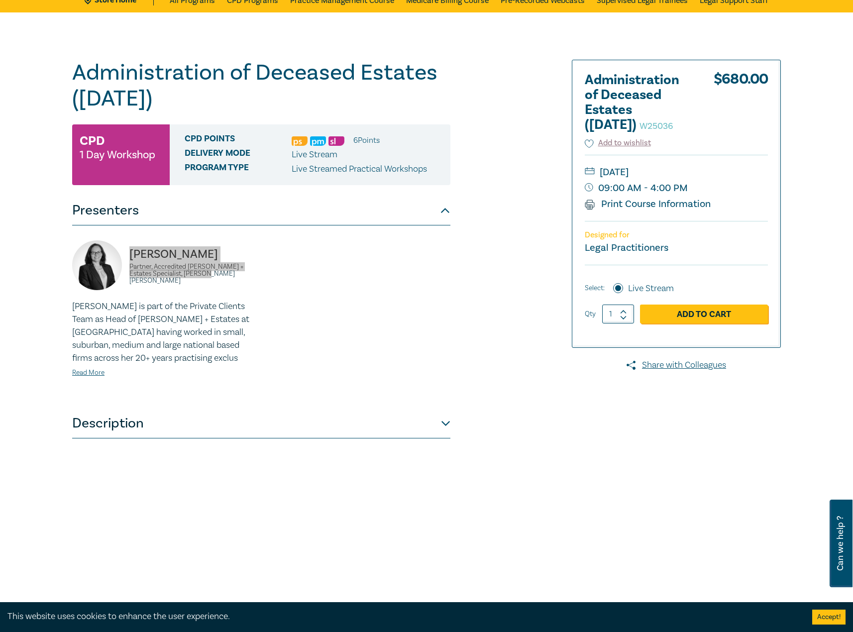
scroll to position [99, 0]
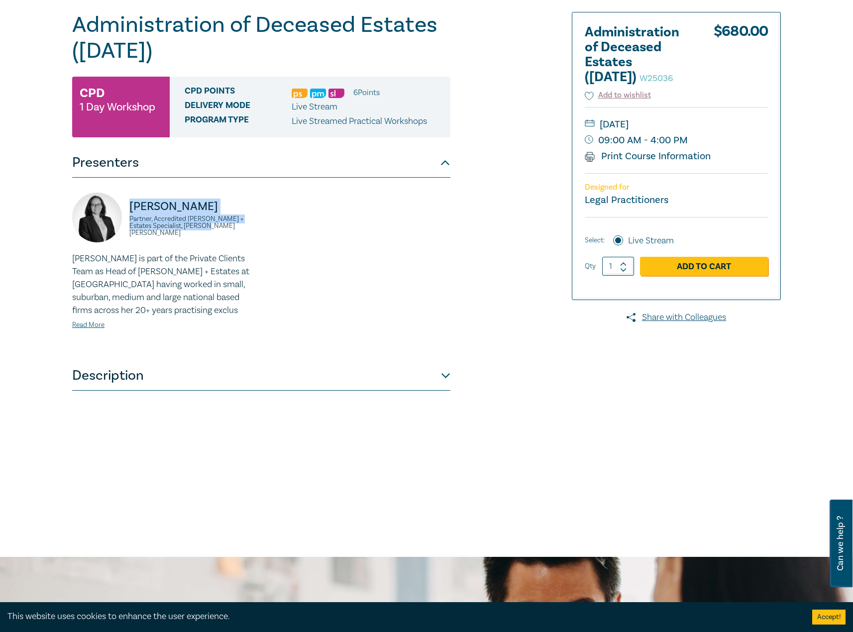
drag, startPoint x: 180, startPoint y: 375, endPoint x: 161, endPoint y: 361, distance: 23.9
click at [179, 375] on button "Description" at bounding box center [261, 376] width 378 height 30
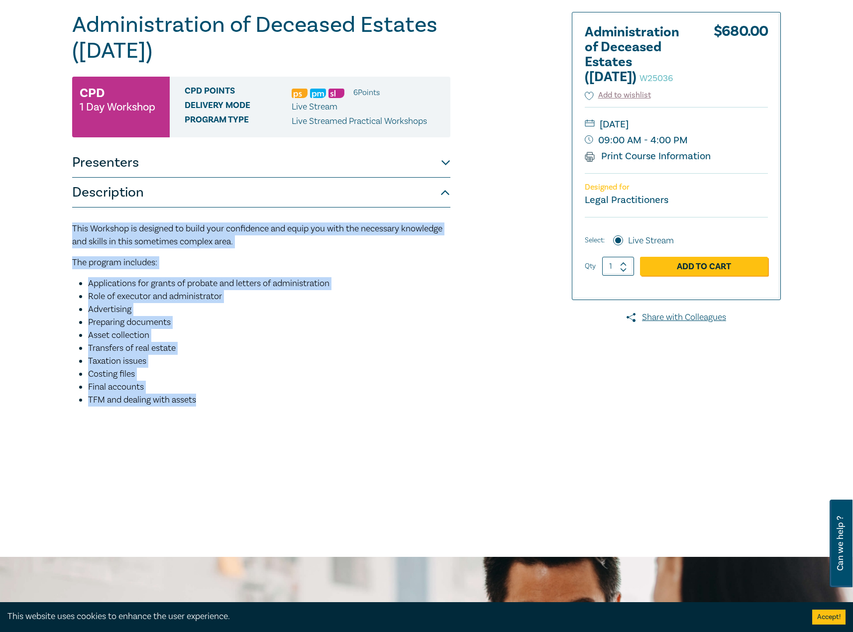
drag, startPoint x: 223, startPoint y: 401, endPoint x: 57, endPoint y: 221, distance: 244.7
click at [57, 221] on div "Administration of Deceased Estates ([DATE]) W25036 CPD 1 Day Workshop CPD Point…" at bounding box center [426, 261] width 853 height 592
copy div "This Workshop is designed to build your confidence and equip you with the neces…"
click at [334, 336] on li "Asset collection" at bounding box center [269, 335] width 362 height 13
